Goal: Task Accomplishment & Management: Use online tool/utility

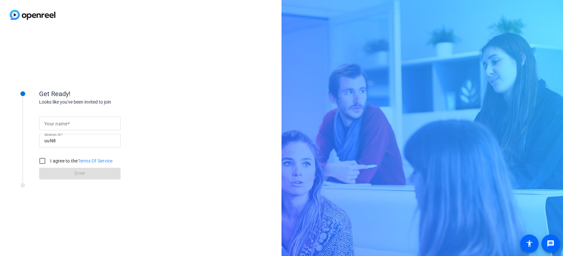
click at [101, 124] on input "Your name" at bounding box center [79, 124] width 71 height 8
type input "[PERSON_NAME]"
click at [44, 161] on input "I agree to the Terms Of Service" at bounding box center [42, 160] width 13 height 13
checkbox input "true"
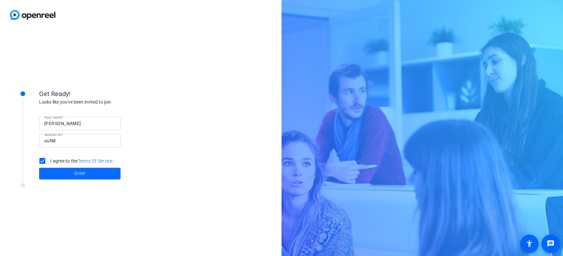
click at [59, 176] on span at bounding box center [79, 174] width 81 height 16
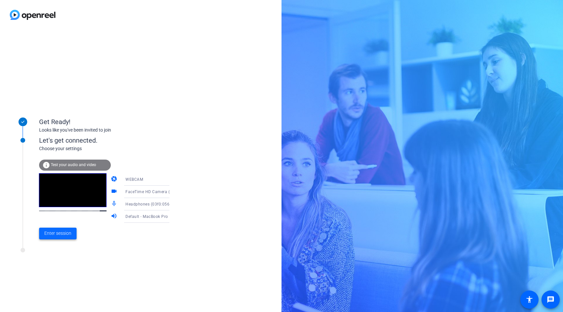
click at [56, 230] on span "Enter session" at bounding box center [57, 233] width 27 height 7
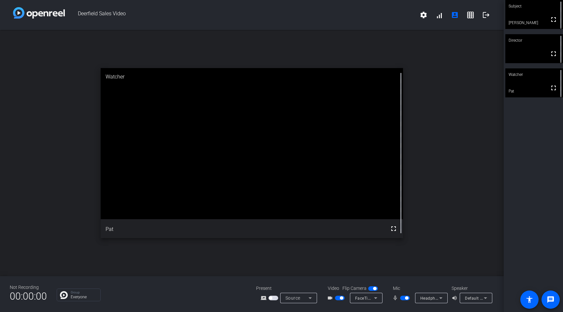
click at [441, 256] on icon at bounding box center [441, 298] width 8 height 8
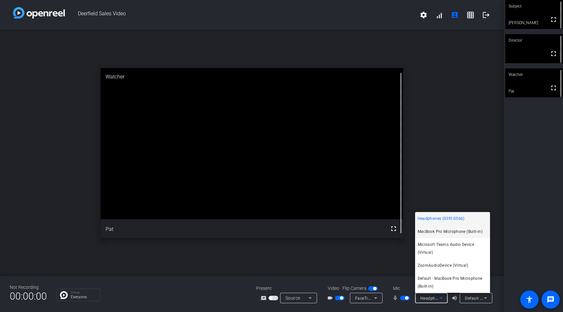
click at [453, 234] on span "MacBook Pro Microphone (Built-in)" at bounding box center [450, 232] width 65 height 8
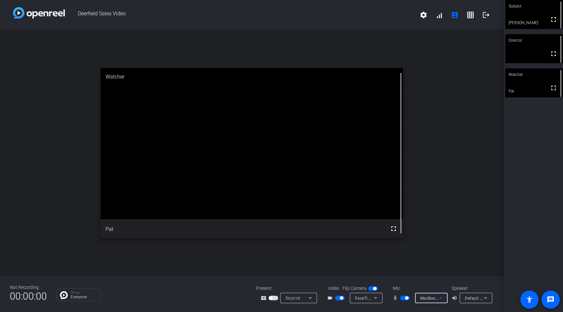
click at [377, 256] on icon at bounding box center [376, 298] width 8 height 8
click at [426, 247] on div at bounding box center [281, 156] width 563 height 312
